Goal: Information Seeking & Learning: Learn about a topic

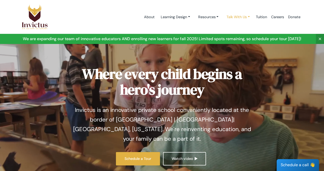
click at [238, 17] on link "Talk With Us" at bounding box center [238, 16] width 31 height 9
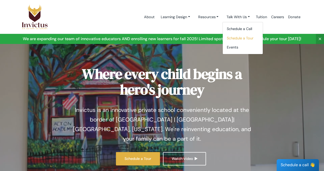
click at [235, 39] on link "Schedule a Tour" at bounding box center [243, 38] width 40 height 9
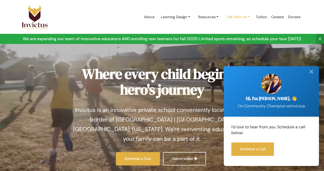
click at [240, 17] on link "Talk With Us" at bounding box center [238, 16] width 31 height 9
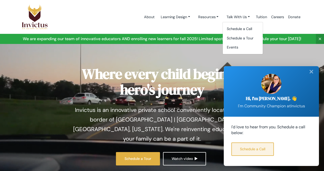
click at [262, 150] on link "Schedule a Call" at bounding box center [252, 149] width 43 height 13
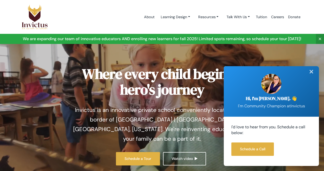
click at [312, 74] on div "✕" at bounding box center [311, 71] width 10 height 11
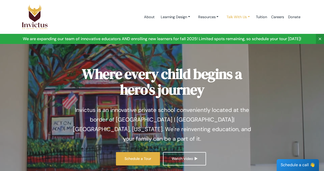
click at [245, 19] on link "Talk With Us" at bounding box center [238, 16] width 31 height 9
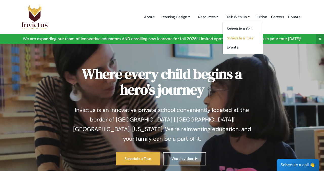
click at [240, 36] on link "Schedule a Tour" at bounding box center [243, 38] width 40 height 9
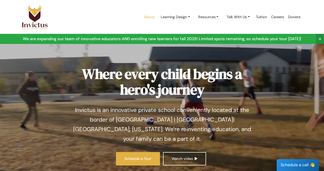
click at [144, 16] on link "About" at bounding box center [149, 17] width 15 height 22
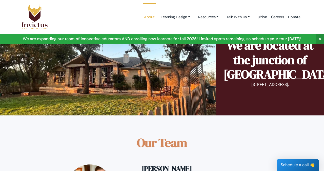
scroll to position [316, 0]
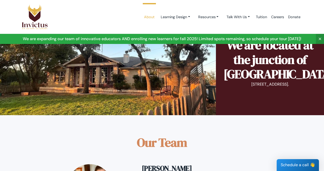
drag, startPoint x: 232, startPoint y: 97, endPoint x: 314, endPoint y: 97, distance: 81.8
click at [314, 88] on p "10000 West State Hwy 29, Georgetown." at bounding box center [270, 85] width 93 height 6
click at [302, 92] on div "We are located at the junction of Liberty Hill/Georgetown/Leander 10000 West St…" at bounding box center [270, 65] width 93 height 54
drag, startPoint x: 306, startPoint y: 97, endPoint x: 233, endPoint y: 97, distance: 73.4
click at [233, 88] on p "10000 West State Hwy 29, Georgetown." at bounding box center [270, 85] width 93 height 6
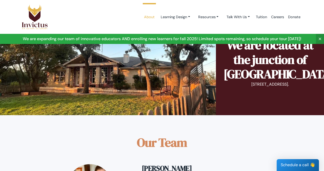
copy p "10000 West State Hwy 29, Georgetown"
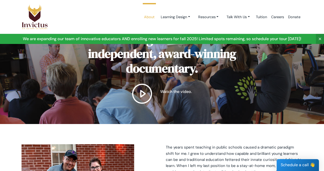
scroll to position [0, 0]
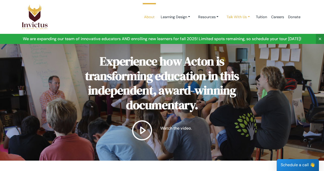
click at [230, 16] on link "Talk With Us" at bounding box center [238, 16] width 31 height 9
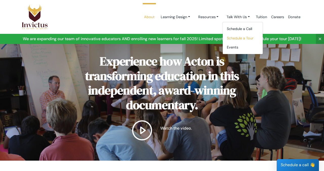
click at [231, 36] on link "Schedule a Tour" at bounding box center [243, 38] width 40 height 9
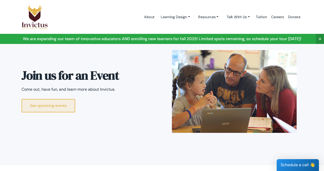
scroll to position [1202, 0]
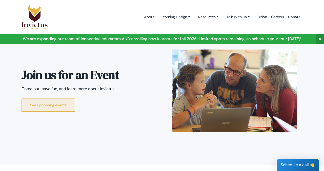
click at [59, 99] on link "See upcoming events" at bounding box center [49, 105] width 54 height 13
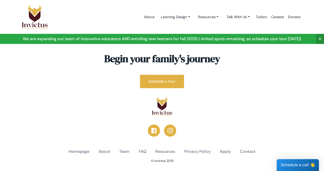
scroll to position [234, 0]
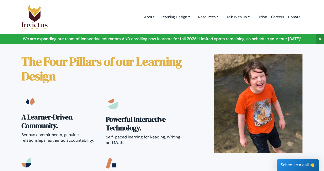
scroll to position [823, 0]
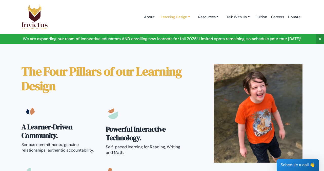
click at [168, 17] on link "Learning Design" at bounding box center [175, 16] width 37 height 9
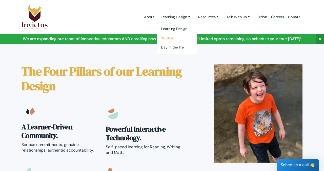
click at [167, 40] on link "Studios" at bounding box center [177, 38] width 40 height 9
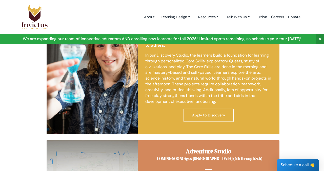
scroll to position [286, 0]
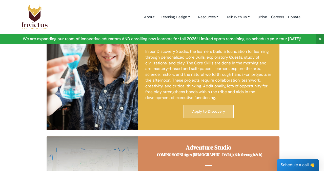
click at [201, 115] on link "Apply to Discovery" at bounding box center [209, 111] width 50 height 13
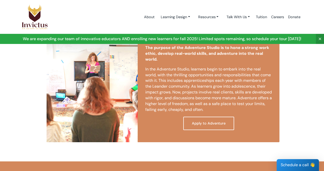
scroll to position [417, 0]
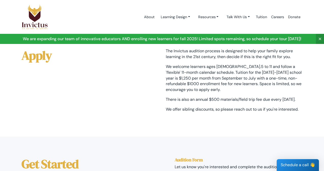
scroll to position [120, 0]
drag, startPoint x: 279, startPoint y: 73, endPoint x: 179, endPoint y: 81, distance: 100.8
click at [179, 81] on p "We welcome learners ages [DEMOGRAPHIC_DATA].5 to 11 and follow a 'flexible' 11-…" at bounding box center [234, 78] width 137 height 29
click at [290, 72] on p "We welcome learners ages [DEMOGRAPHIC_DATA].5 to 11 and follow a 'flexible' 11-…" at bounding box center [234, 78] width 137 height 29
drag, startPoint x: 279, startPoint y: 72, endPoint x: 291, endPoint y: 72, distance: 12.2
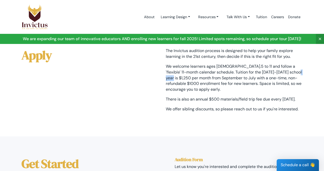
click at [291, 72] on p "We welcome learners ages 3.5 to 11 and follow a 'flexible' 11-month calendar sc…" at bounding box center [234, 78] width 137 height 29
copy p "$1,250"
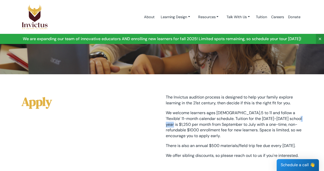
scroll to position [71, 0]
